Goal: Information Seeking & Learning: Understand process/instructions

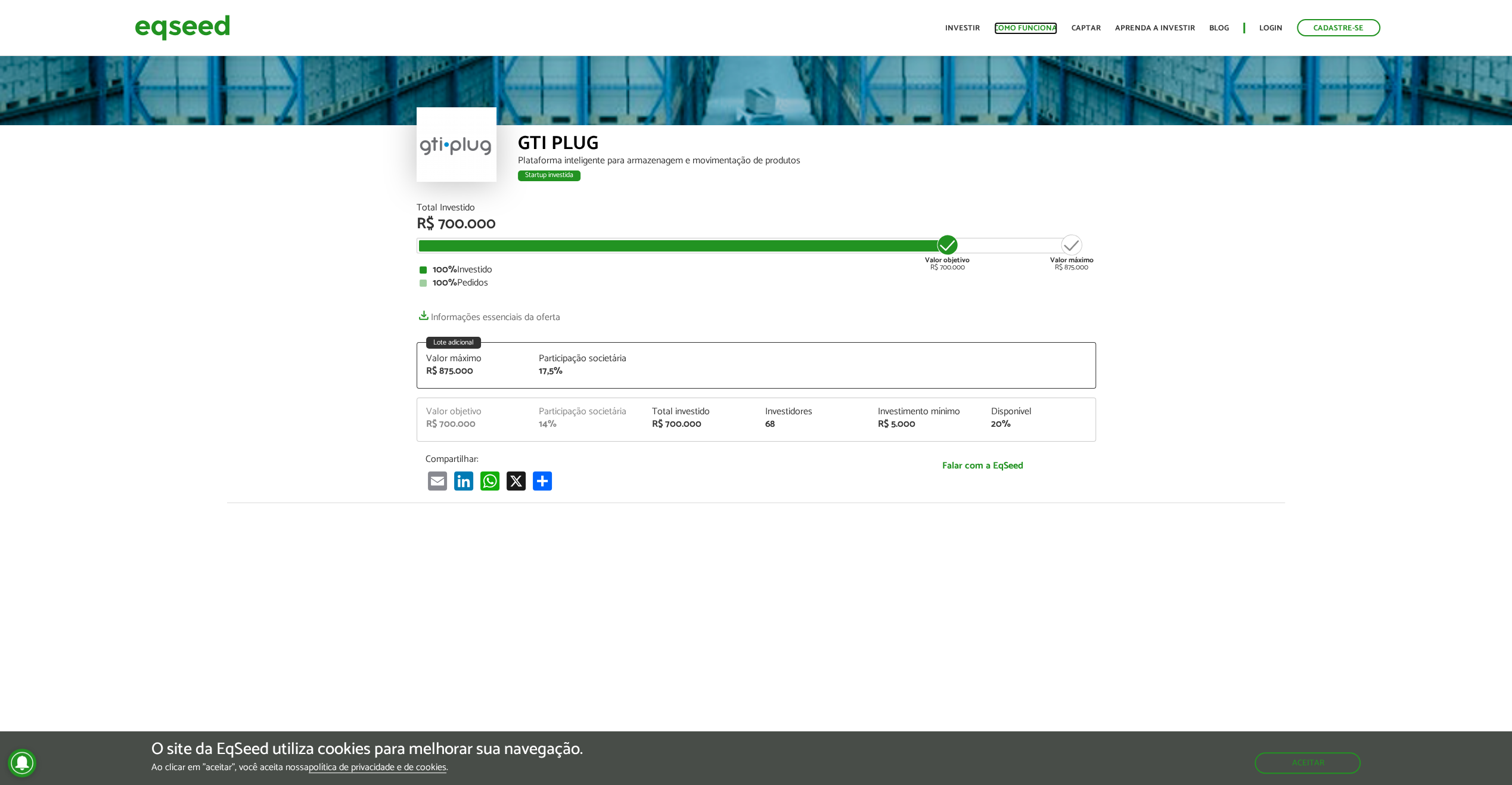
click at [1015, 28] on link "Como funciona" at bounding box center [1025, 28] width 63 height 8
